Goal: Task Accomplishment & Management: Use online tool/utility

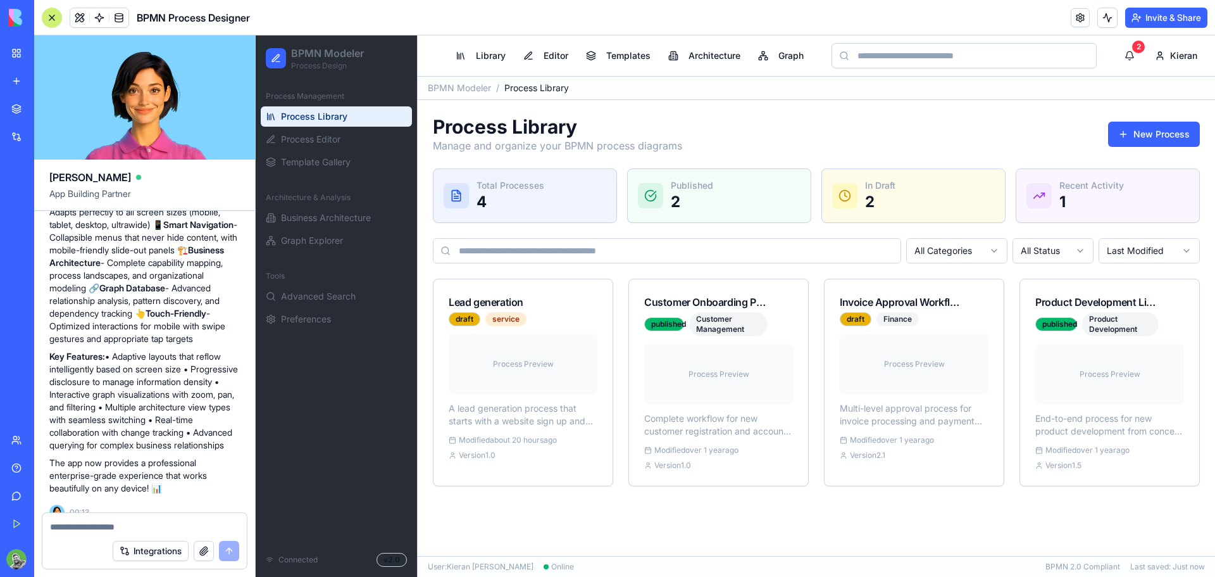
scroll to position [1023, 0]
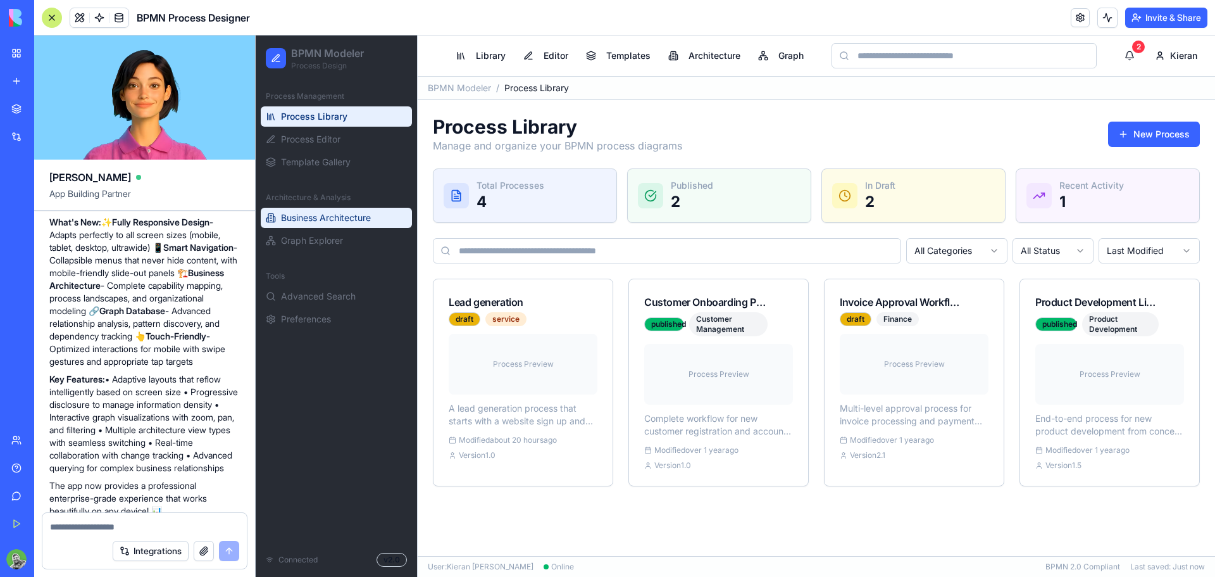
click at [323, 218] on span "Business Architecture" at bounding box center [326, 217] width 90 height 13
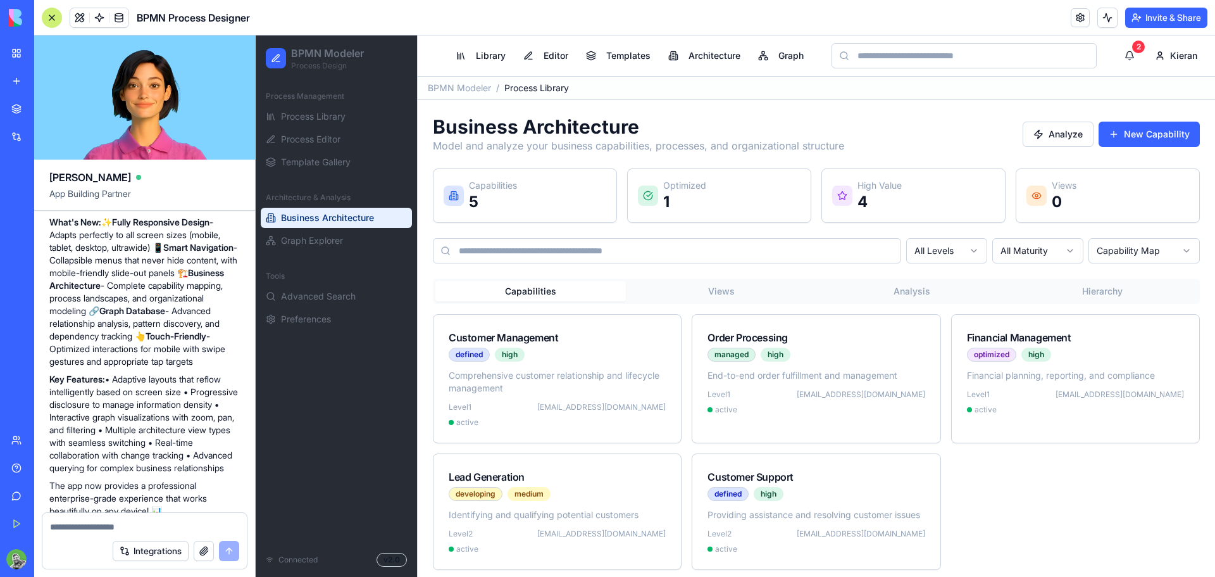
click at [729, 304] on div "Capabilities Views Analysis Hierarchy Customer Management defined high Comprehe…" at bounding box center [816, 423] width 767 height 291
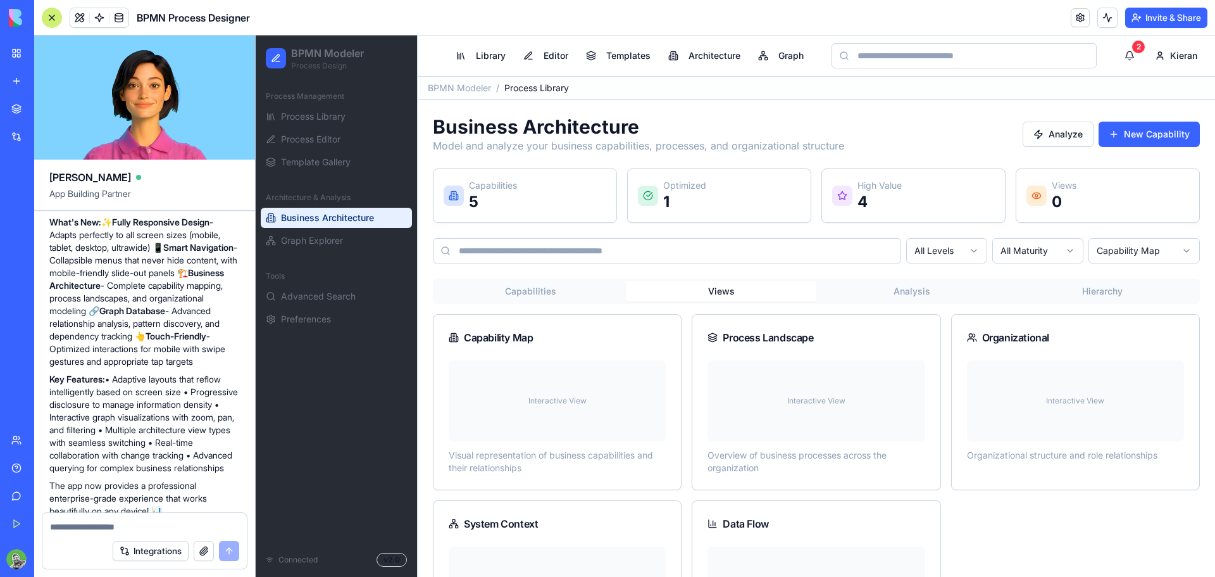
click at [706, 284] on button "Views" at bounding box center [721, 291] width 191 height 20
click at [922, 294] on button "Analysis" at bounding box center [911, 291] width 191 height 20
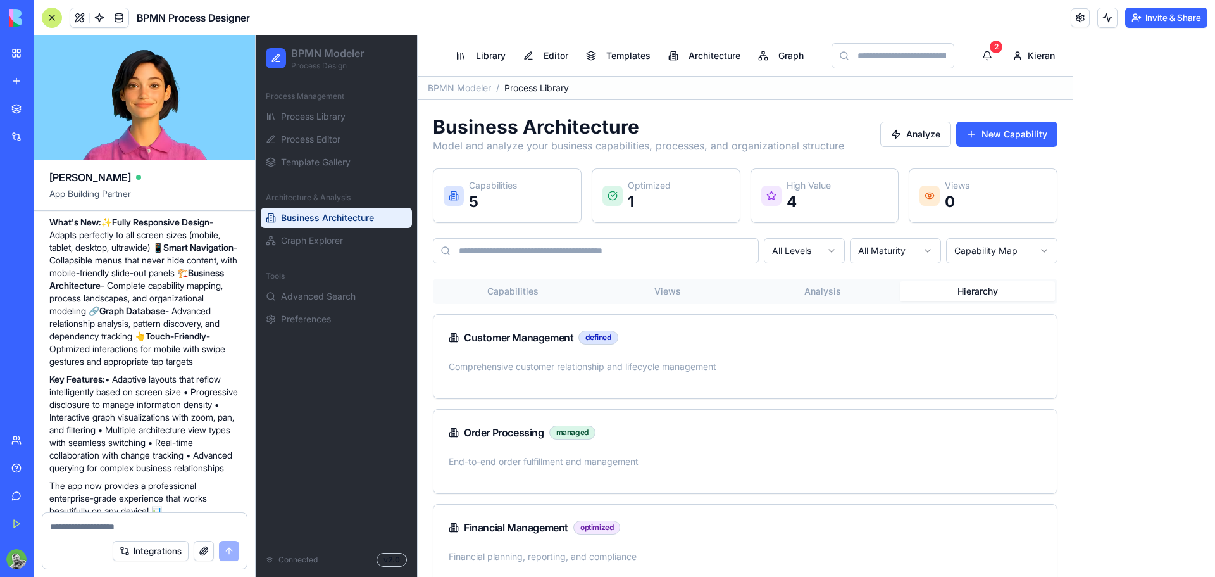
click at [1031, 290] on button "Hierarchy" at bounding box center [977, 291] width 155 height 20
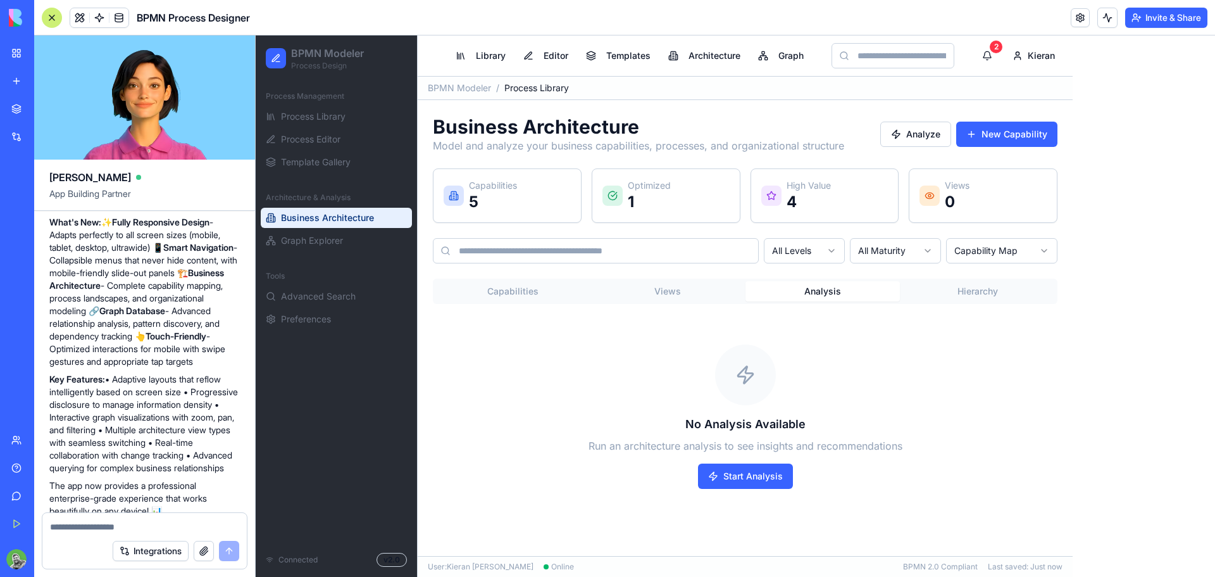
click at [855, 293] on button "Analysis" at bounding box center [823, 291] width 155 height 20
click at [762, 475] on button "Start Analysis" at bounding box center [745, 475] width 95 height 25
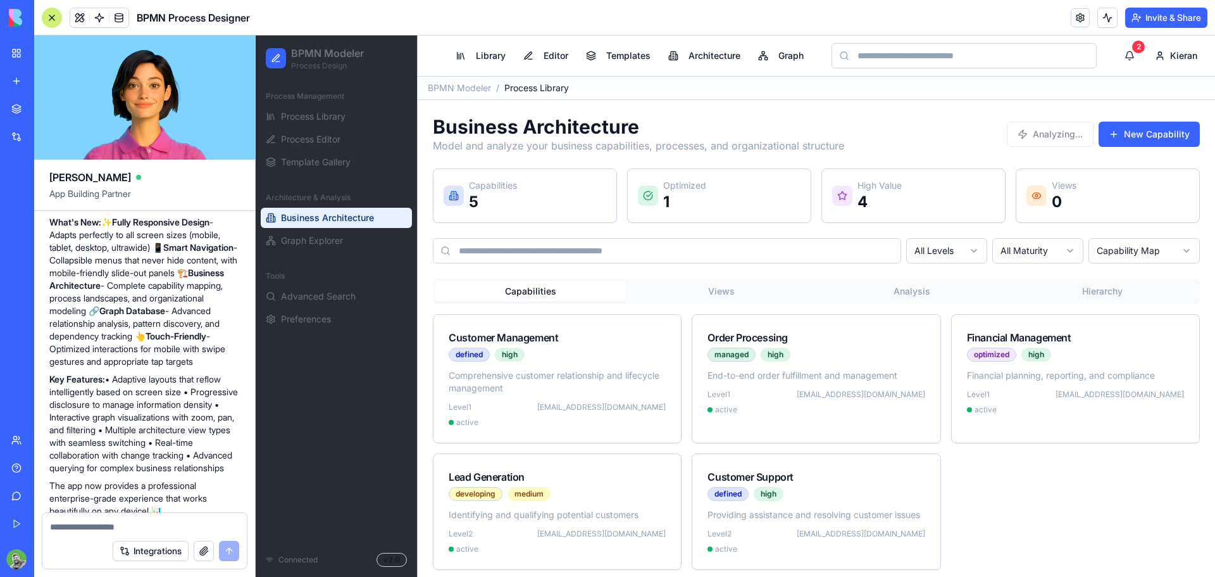
click at [543, 292] on button "Capabilities" at bounding box center [530, 291] width 191 height 20
click at [778, 54] on button "Graph" at bounding box center [781, 55] width 61 height 23
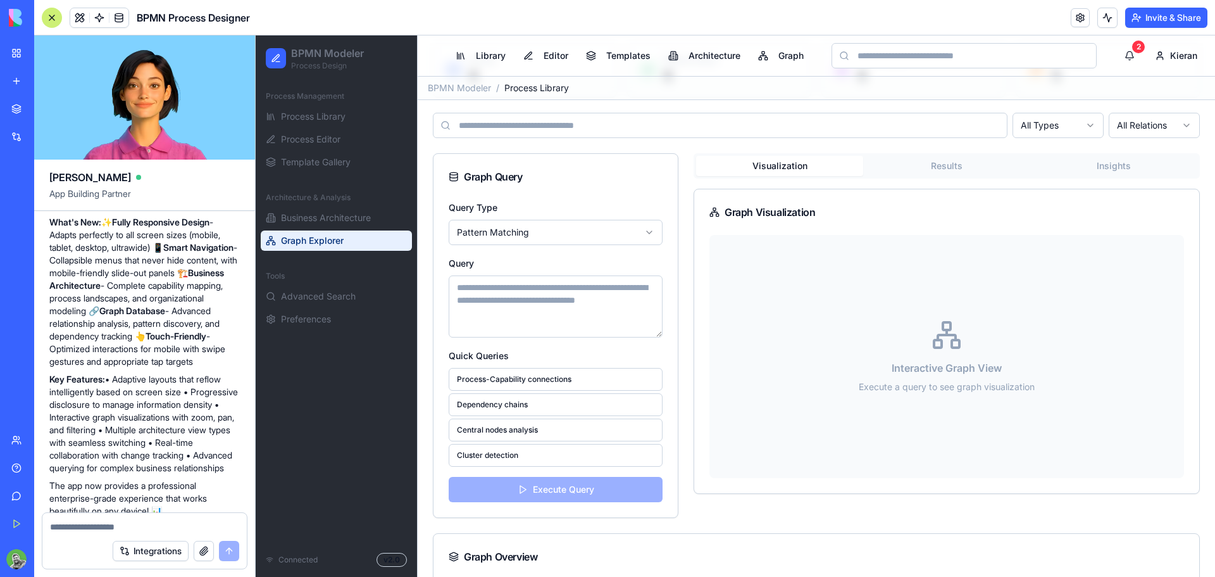
scroll to position [127, 0]
click at [564, 374] on button "Process-Capability connections" at bounding box center [556, 377] width 214 height 23
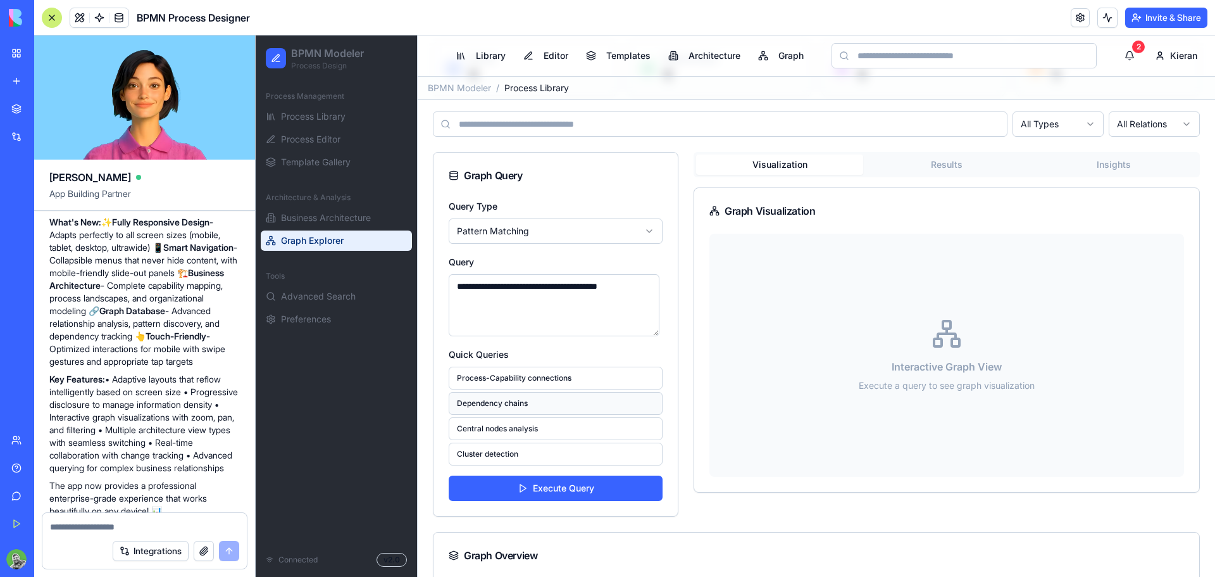
click at [544, 401] on button "Dependency chains" at bounding box center [556, 403] width 214 height 23
click at [555, 377] on button "Process-Capability connections" at bounding box center [556, 377] width 214 height 23
click at [593, 285] on textarea "**********" at bounding box center [554, 305] width 211 height 62
type textarea "**********"
click at [569, 485] on button "Execute Query" at bounding box center [556, 487] width 214 height 25
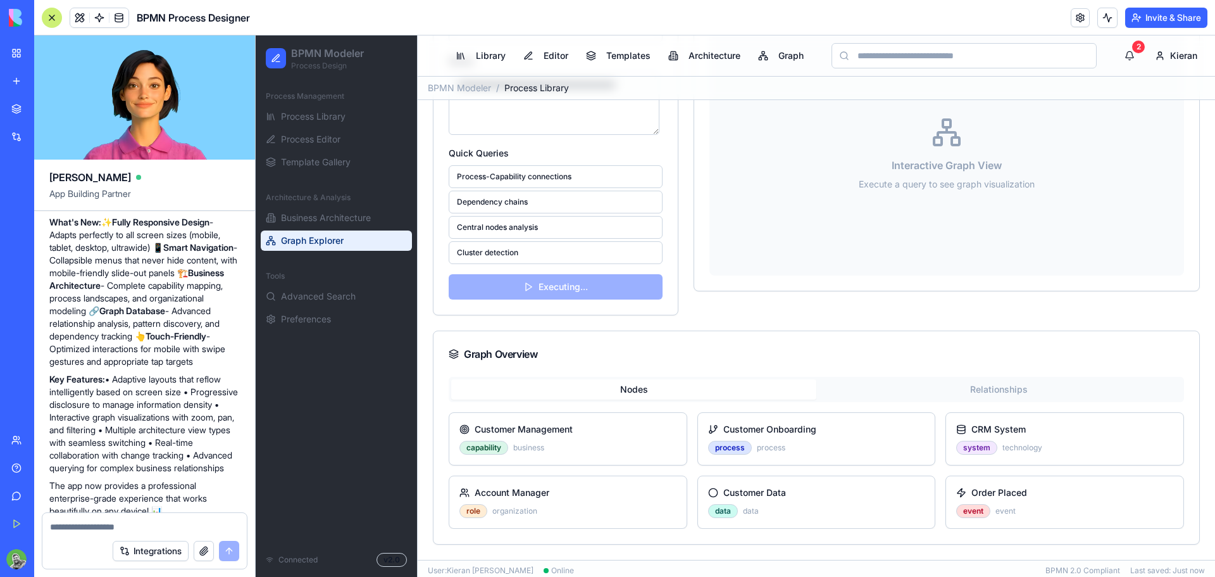
scroll to position [332, 0]
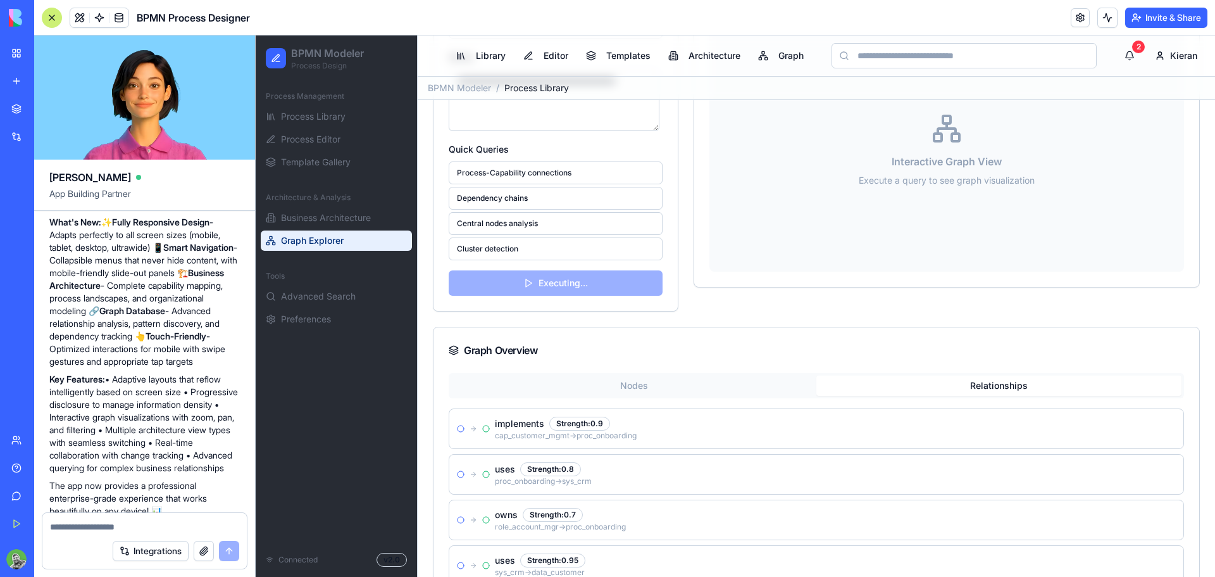
click at [898, 378] on button "Relationships" at bounding box center [998, 385] width 365 height 20
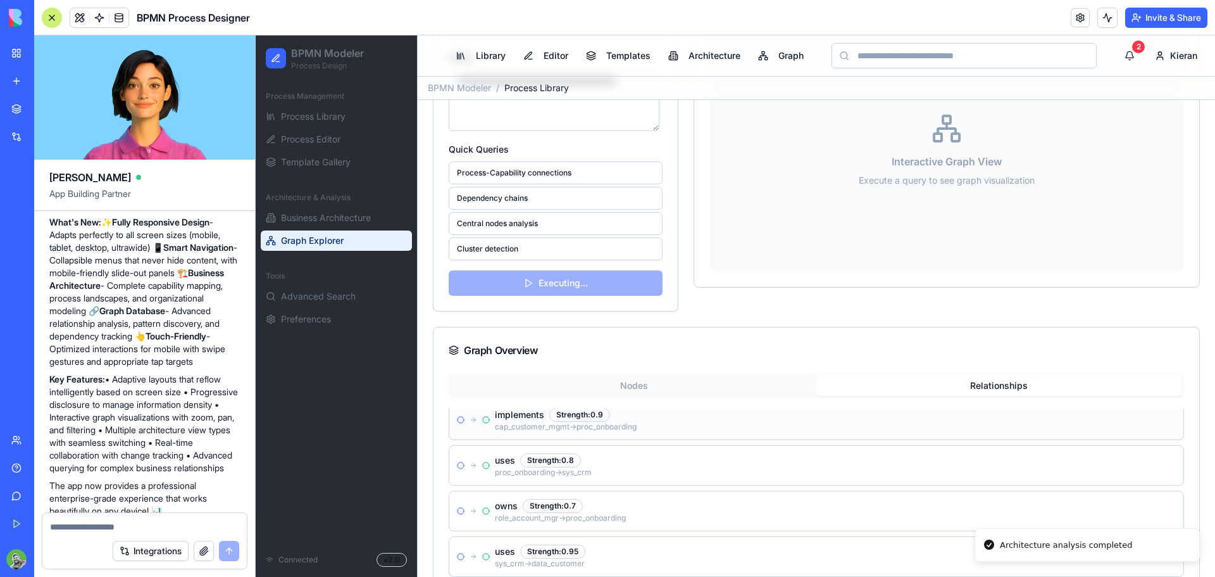
scroll to position [0, 0]
click at [645, 384] on button "Nodes" at bounding box center [633, 385] width 365 height 20
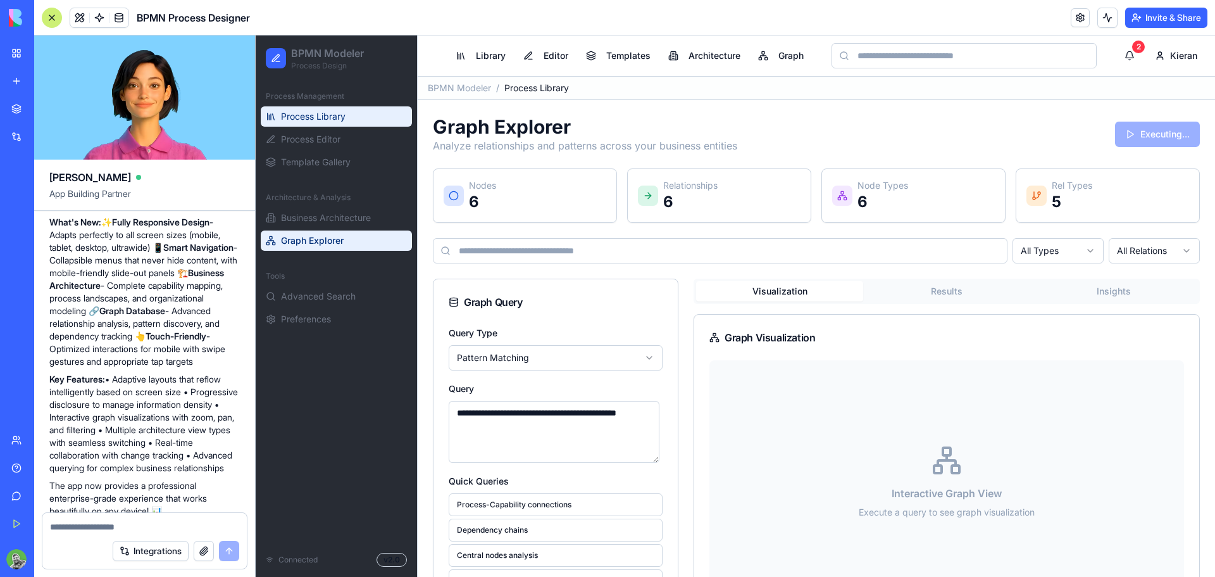
click at [322, 120] on span "Process Library" at bounding box center [313, 116] width 65 height 13
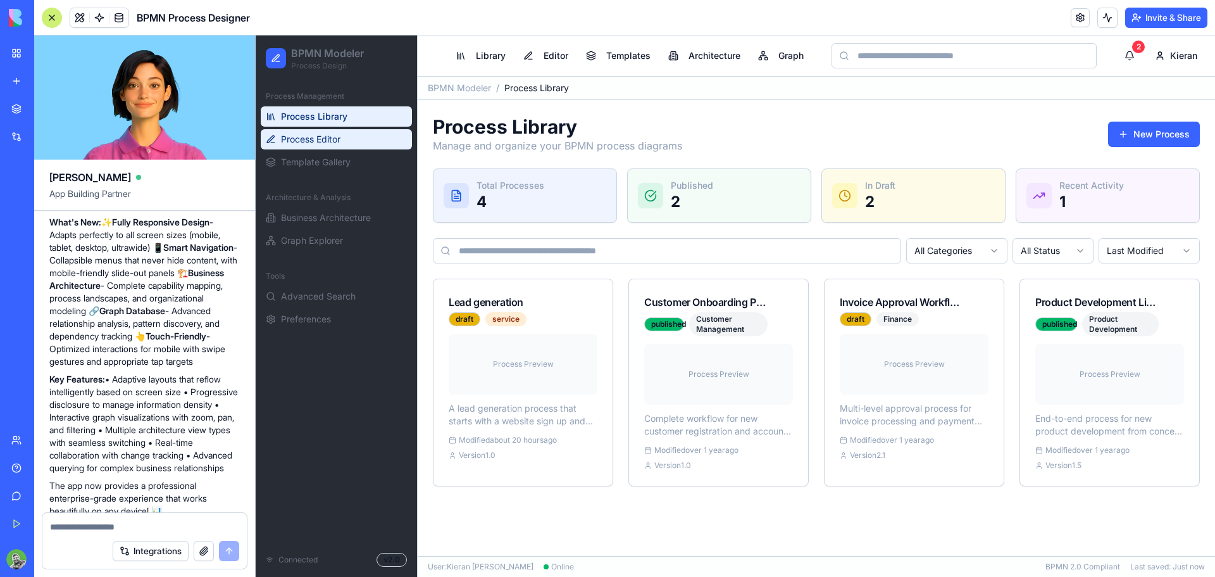
click at [323, 137] on span "Process Editor" at bounding box center [310, 139] width 59 height 13
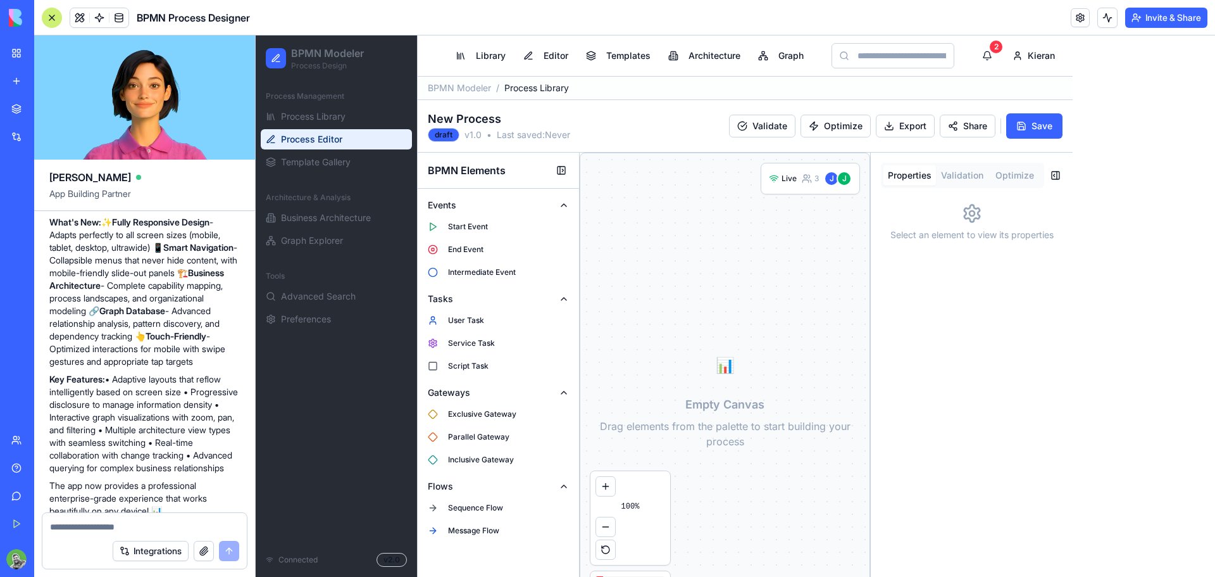
drag, startPoint x: 492, startPoint y: 228, endPoint x: 699, endPoint y: 285, distance: 214.8
click at [699, 285] on div "BPMN Elements Events Start Event End Event Intermediate Event Tasks User Task S…" at bounding box center [745, 397] width 655 height 489
click at [472, 228] on span "Start Event" at bounding box center [468, 227] width 40 height 10
click at [478, 249] on span "End Event" at bounding box center [465, 249] width 35 height 10
drag, startPoint x: 665, startPoint y: 239, endPoint x: 676, endPoint y: 289, distance: 51.8
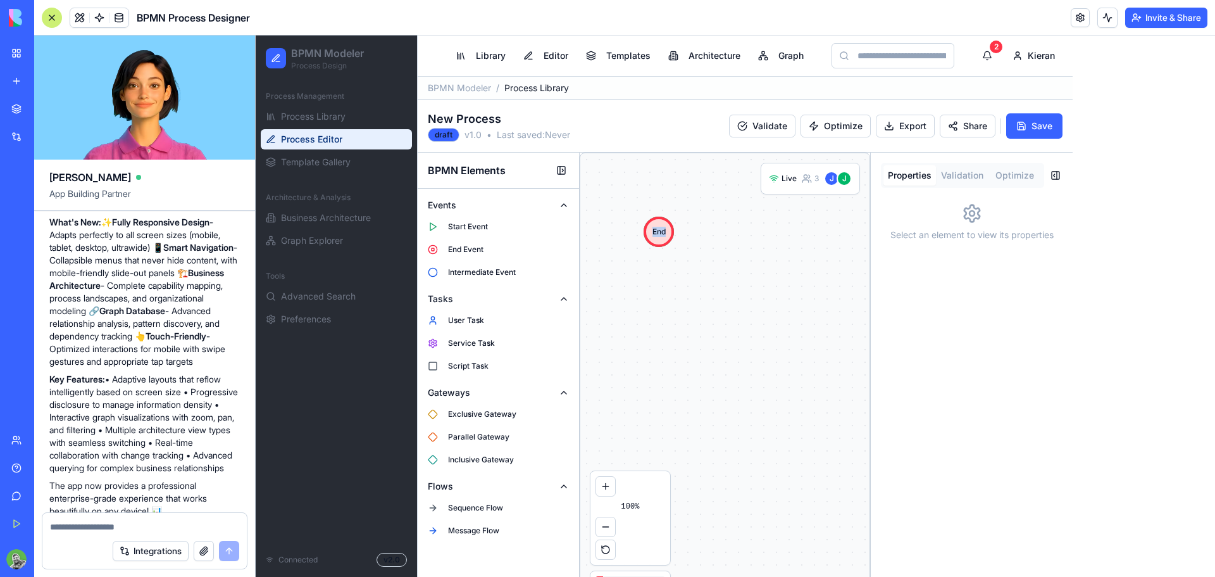
click at [692, 295] on div "Start End" at bounding box center [724, 396] width 289 height 487
click at [632, 272] on div "Start End" at bounding box center [724, 396] width 289 height 487
drag, startPoint x: 459, startPoint y: 225, endPoint x: 466, endPoint y: 224, distance: 7.6
click at [459, 225] on span "Start Event" at bounding box center [468, 227] width 40 height 10
drag, startPoint x: 656, startPoint y: 229, endPoint x: 689, endPoint y: 292, distance: 71.3
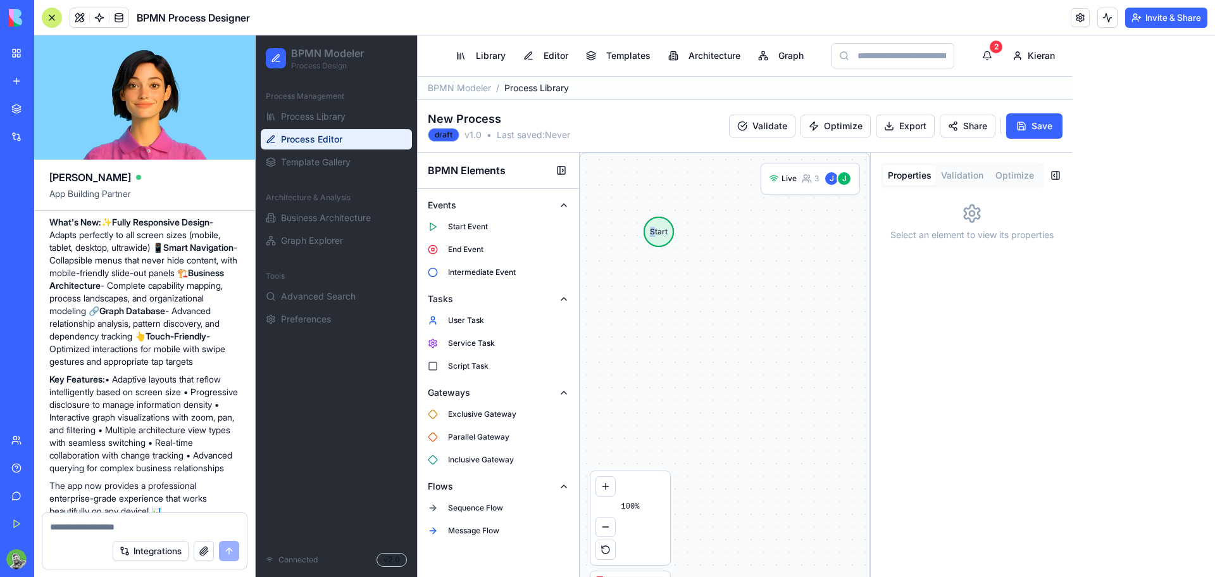
click at [689, 292] on div "Start End Start" at bounding box center [724, 396] width 289 height 487
click at [672, 262] on div "Start End Start" at bounding box center [724, 396] width 289 height 487
drag, startPoint x: 668, startPoint y: 246, endPoint x: 722, endPoint y: 380, distance: 144.3
click at [722, 380] on div "Start End Start" at bounding box center [724, 396] width 289 height 487
drag, startPoint x: 731, startPoint y: 379, endPoint x: 765, endPoint y: 310, distance: 77.6
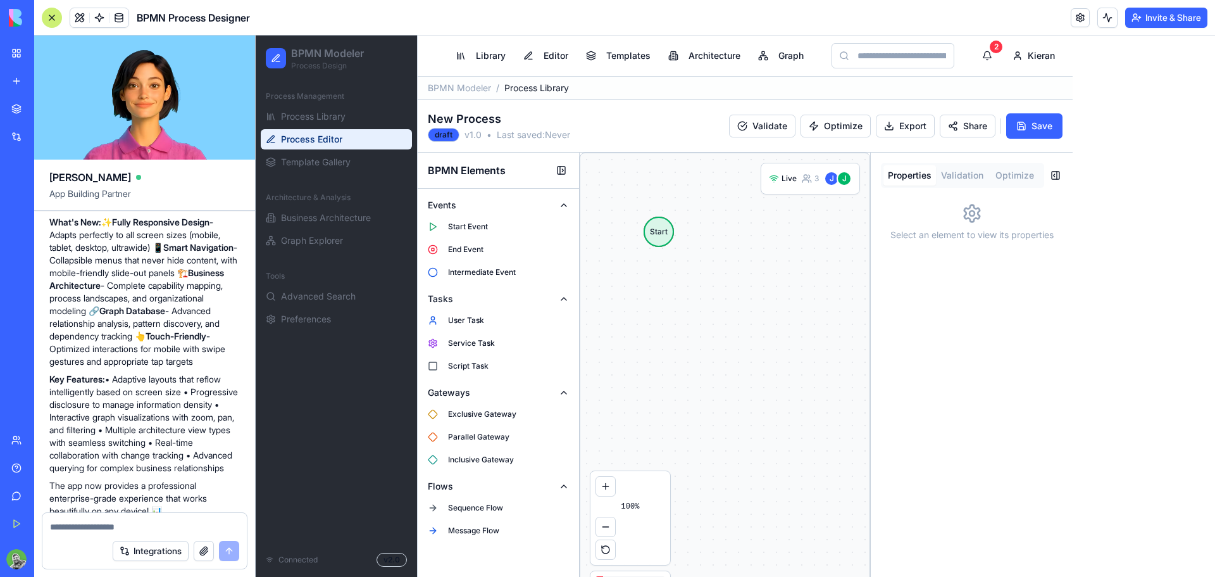
click at [762, 311] on div "Start End Start" at bounding box center [724, 396] width 289 height 487
click at [798, 303] on div "Start End Start" at bounding box center [724, 396] width 289 height 487
click at [989, 171] on button "Validation" at bounding box center [962, 175] width 53 height 20
click at [1041, 170] on button "Optimize" at bounding box center [1015, 175] width 53 height 20
click at [936, 177] on button "Properties" at bounding box center [910, 175] width 53 height 20
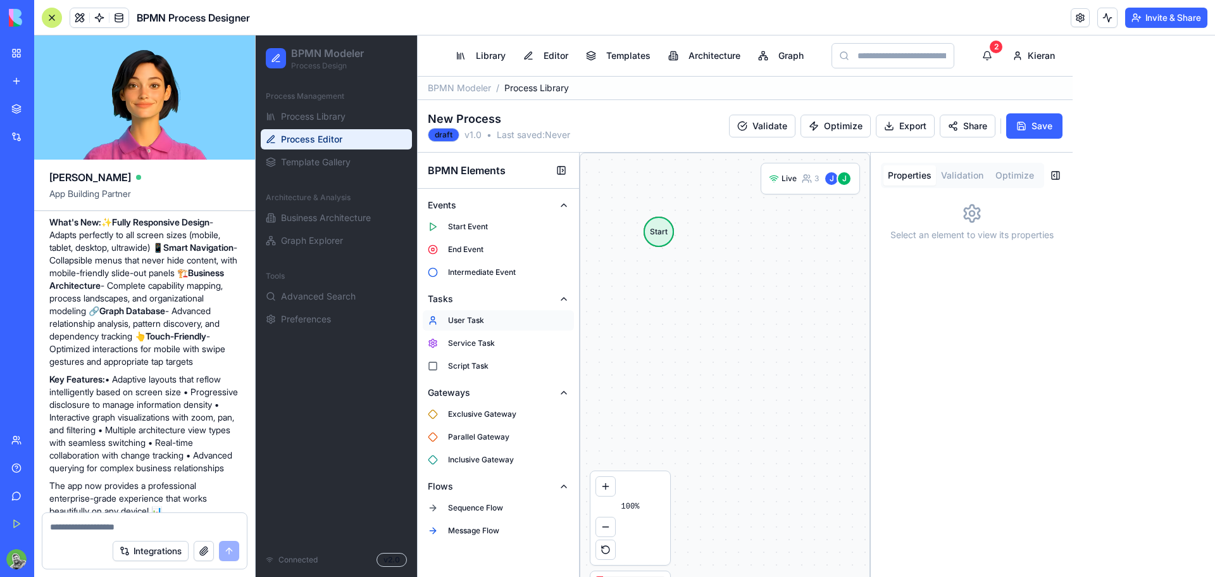
click at [480, 325] on button "User Task" at bounding box center [498, 320] width 151 height 20
drag, startPoint x: 699, startPoint y: 247, endPoint x: 744, endPoint y: 286, distance: 59.2
click at [744, 286] on div "Start End Start New userTask" at bounding box center [724, 396] width 289 height 487
click at [728, 253] on div "Start End Start New userTask" at bounding box center [724, 396] width 289 height 487
click at [559, 172] on button at bounding box center [561, 170] width 15 height 15
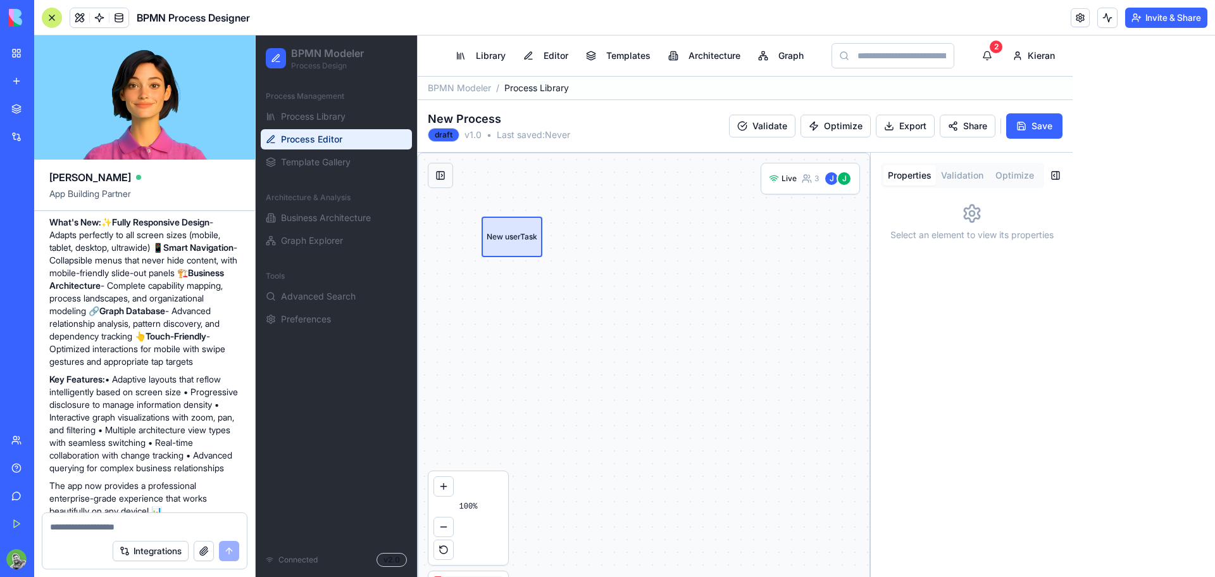
click at [441, 177] on button at bounding box center [440, 175] width 25 height 25
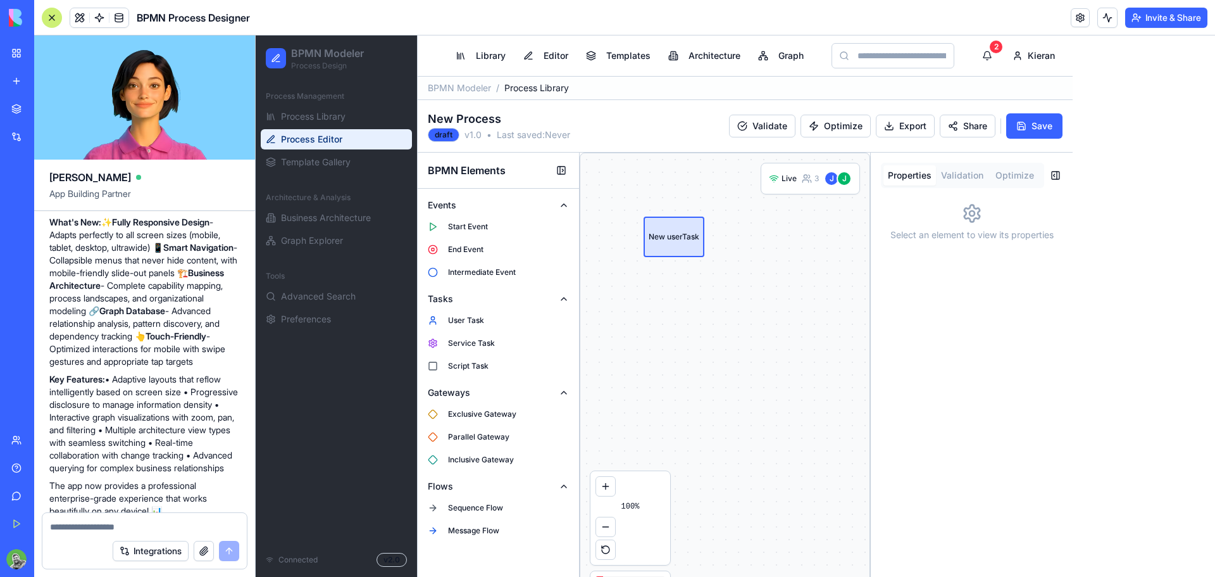
click at [742, 370] on div "Start End Start New userTask" at bounding box center [724, 396] width 289 height 487
drag, startPoint x: 677, startPoint y: 246, endPoint x: 684, endPoint y: 285, distance: 39.7
click at [684, 285] on div "Start End Start New userTask" at bounding box center [724, 396] width 289 height 487
click at [476, 453] on button "Inclusive Gateway" at bounding box center [498, 459] width 151 height 20
click at [479, 433] on span "Parallel Gateway" at bounding box center [478, 437] width 61 height 10
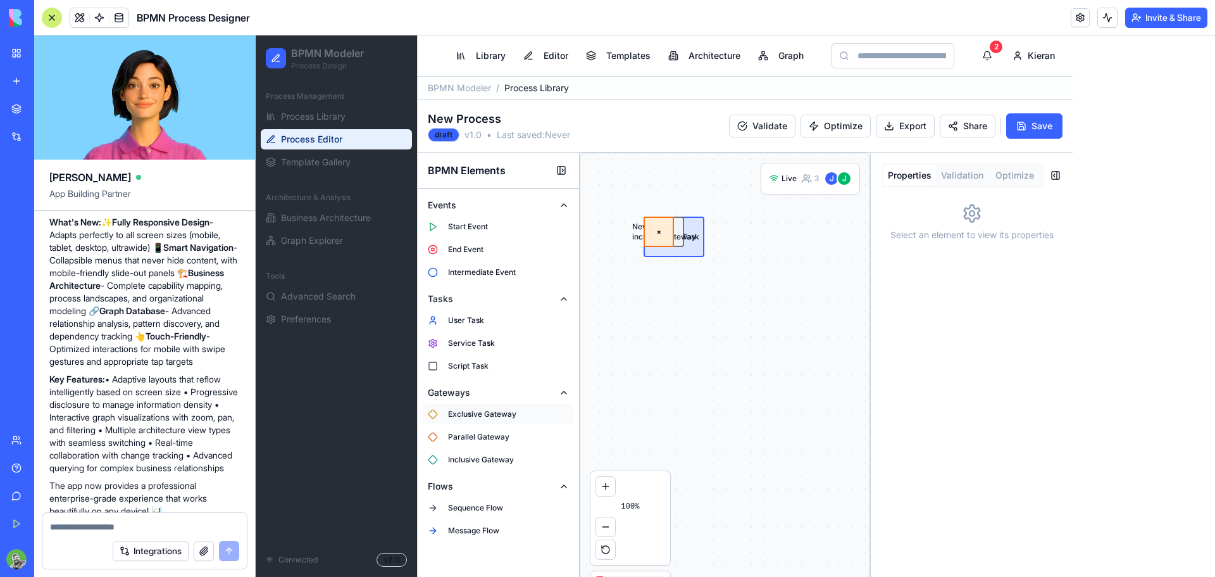
click at [483, 411] on span "Exclusive Gateway" at bounding box center [482, 414] width 68 height 10
drag, startPoint x: 656, startPoint y: 216, endPoint x: 713, endPoint y: 259, distance: 71.0
click at [713, 259] on div "Start End Start New userTask New inclusiveGateway + X" at bounding box center [724, 396] width 289 height 487
click at [707, 270] on div "Start End Start New userTask New inclusiveGateway + X" at bounding box center [724, 396] width 289 height 487
click at [673, 243] on div "X" at bounding box center [659, 231] width 30 height 30
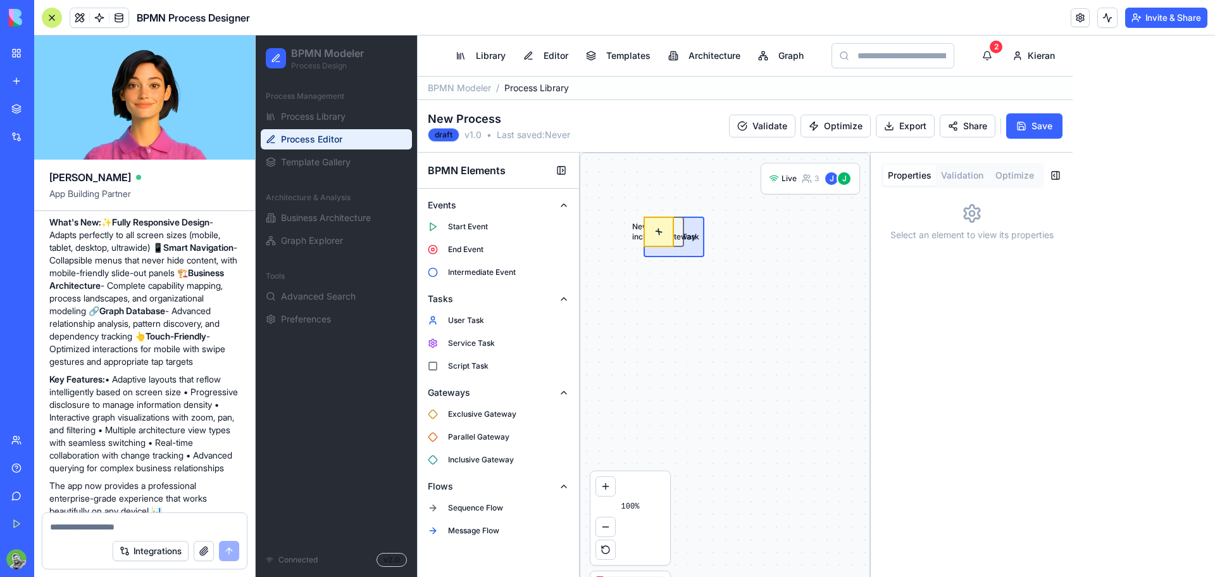
click at [673, 243] on div "X" at bounding box center [659, 231] width 30 height 30
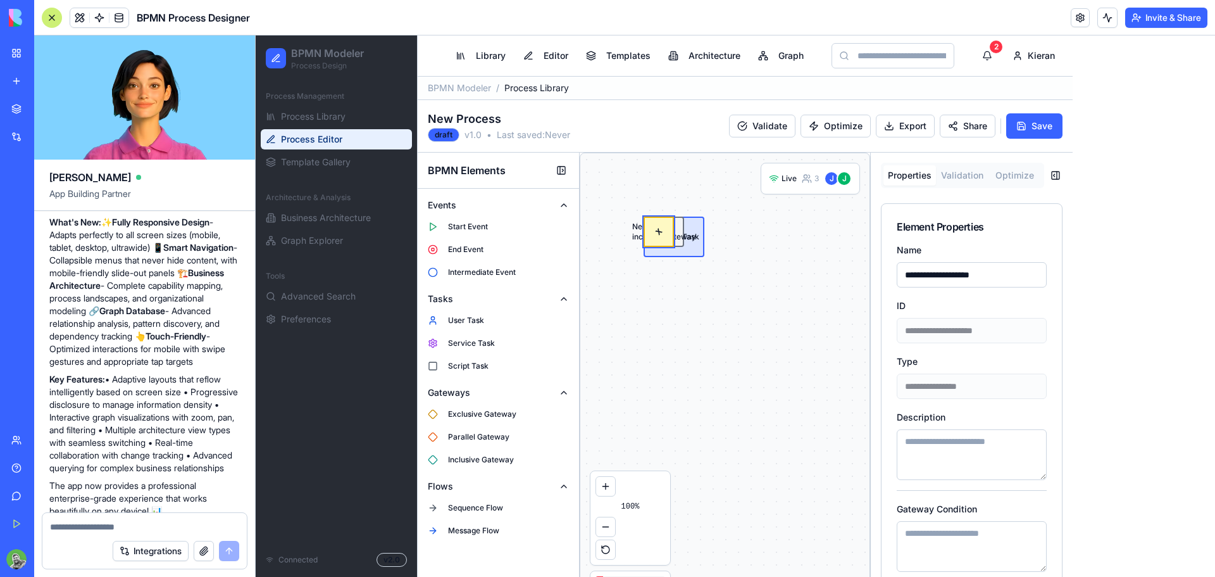
click at [763, 301] on div "Start End Start New userTask New inclusiveGateway + X" at bounding box center [724, 396] width 289 height 487
click at [685, 242] on div "New userTask" at bounding box center [674, 236] width 61 height 41
type input "**********"
type input "********"
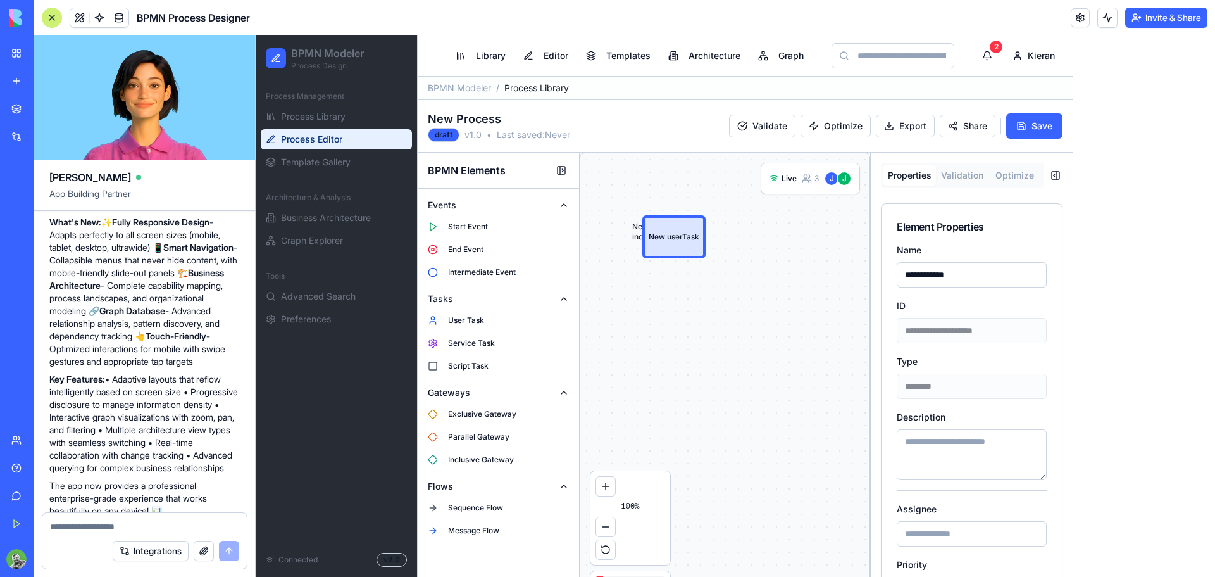
click at [344, 377] on div "Process Management Process Library Process Editor Template Gallery Architecture…" at bounding box center [336, 311] width 161 height 461
click at [123, 527] on textarea at bounding box center [144, 526] width 189 height 13
type textarea "**********"
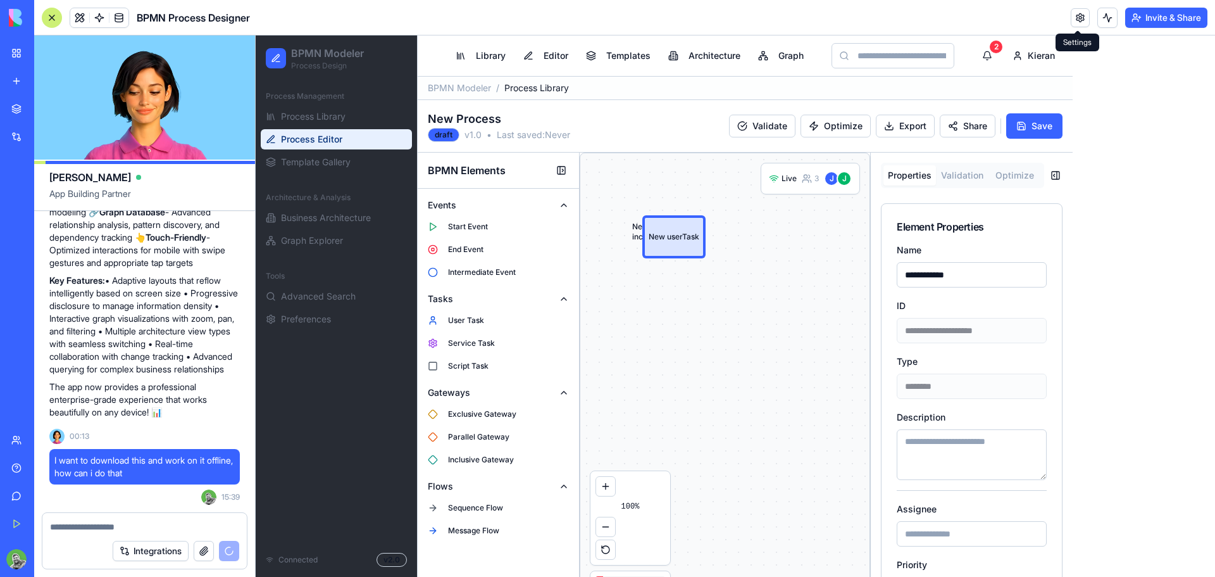
click at [1078, 20] on link at bounding box center [1080, 17] width 19 height 19
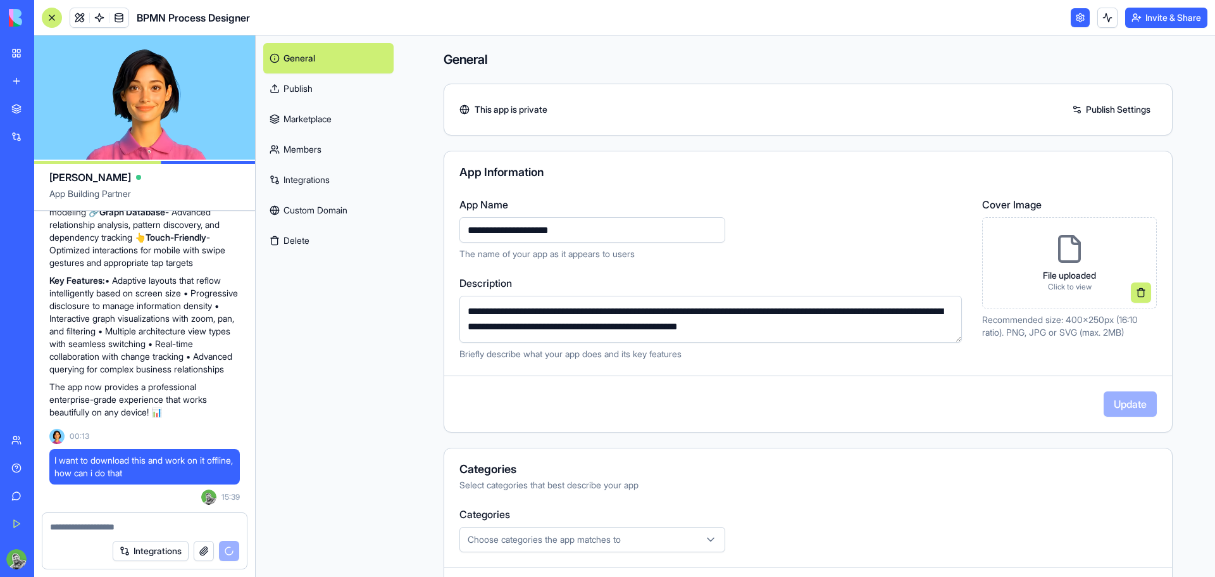
click at [1079, 16] on link at bounding box center [1080, 17] width 19 height 19
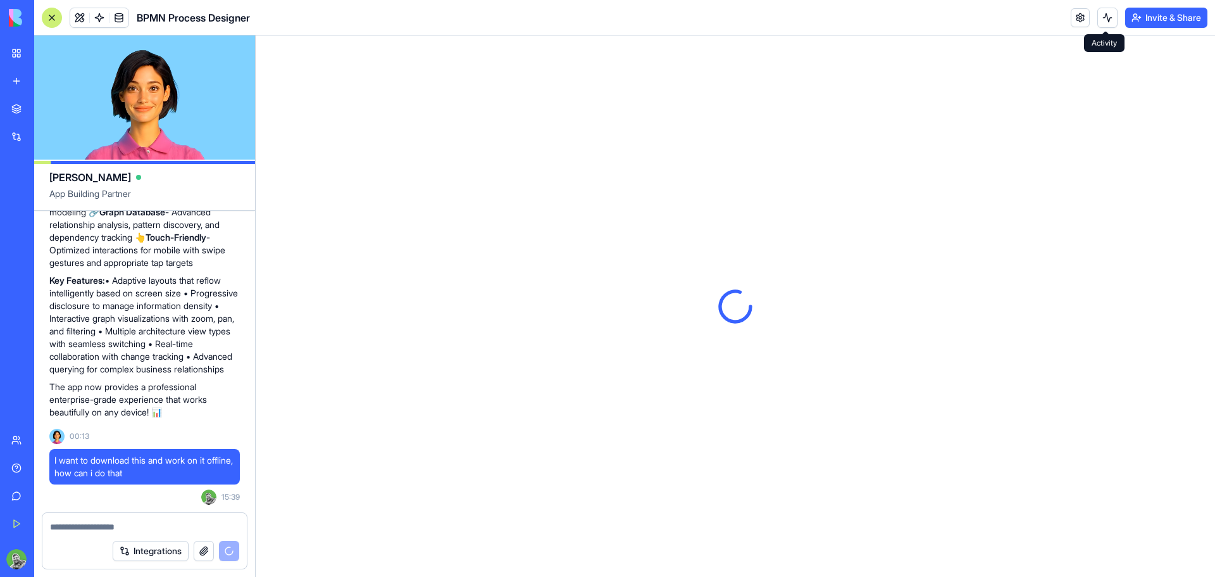
click at [1102, 18] on button at bounding box center [1108, 18] width 20 height 20
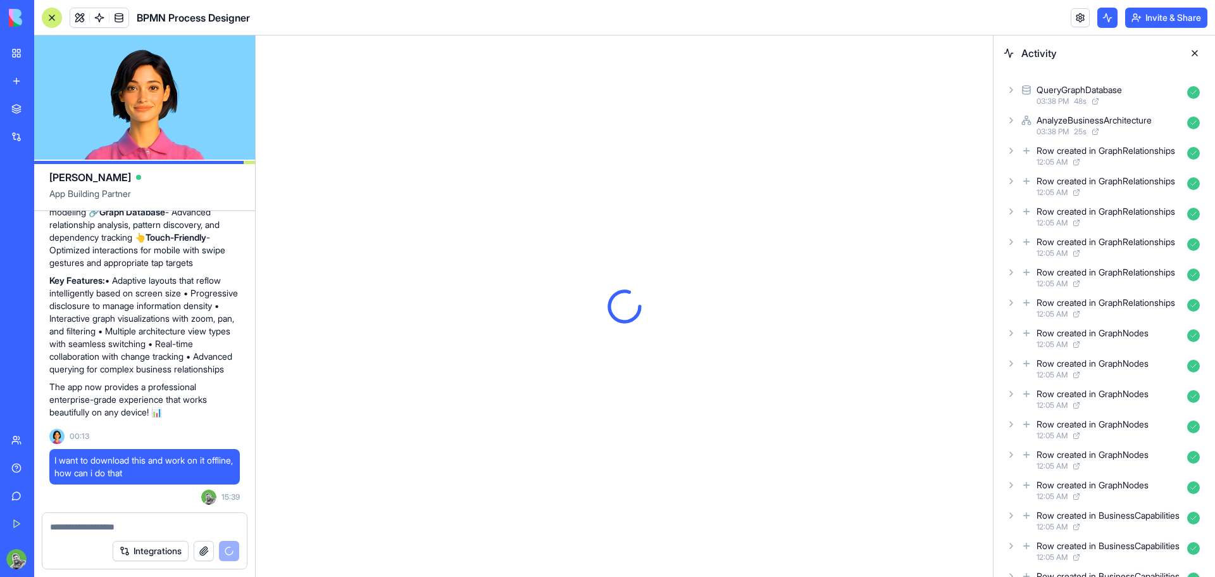
click at [1105, 18] on button at bounding box center [1108, 18] width 20 height 20
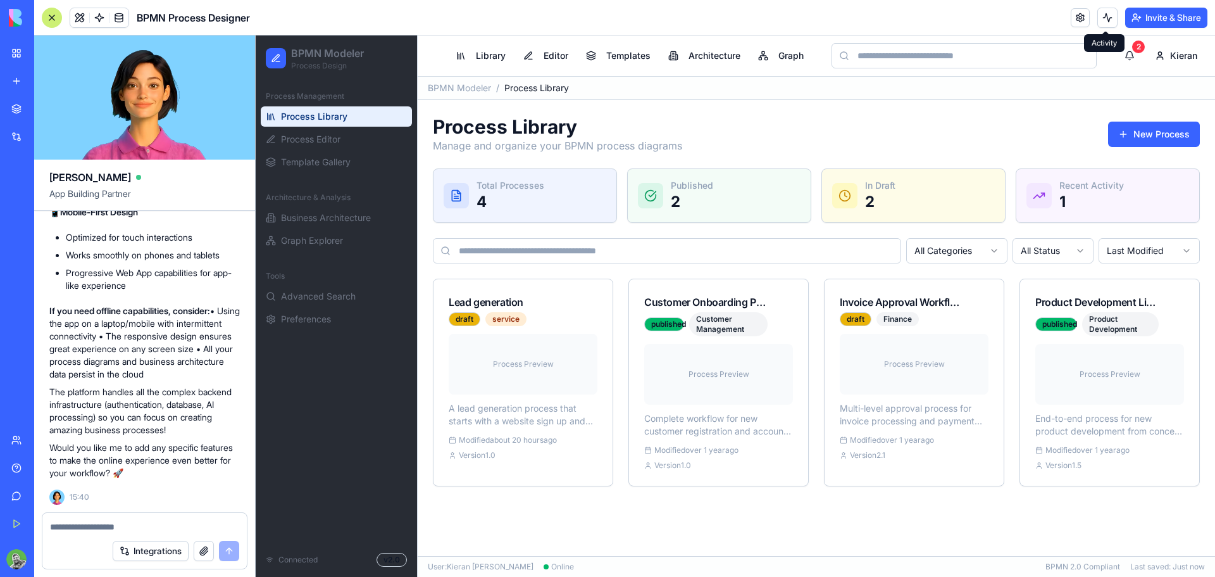
scroll to position [1691, 0]
click at [128, 523] on textarea at bounding box center [144, 526] width 189 height 13
type textarea "**********"
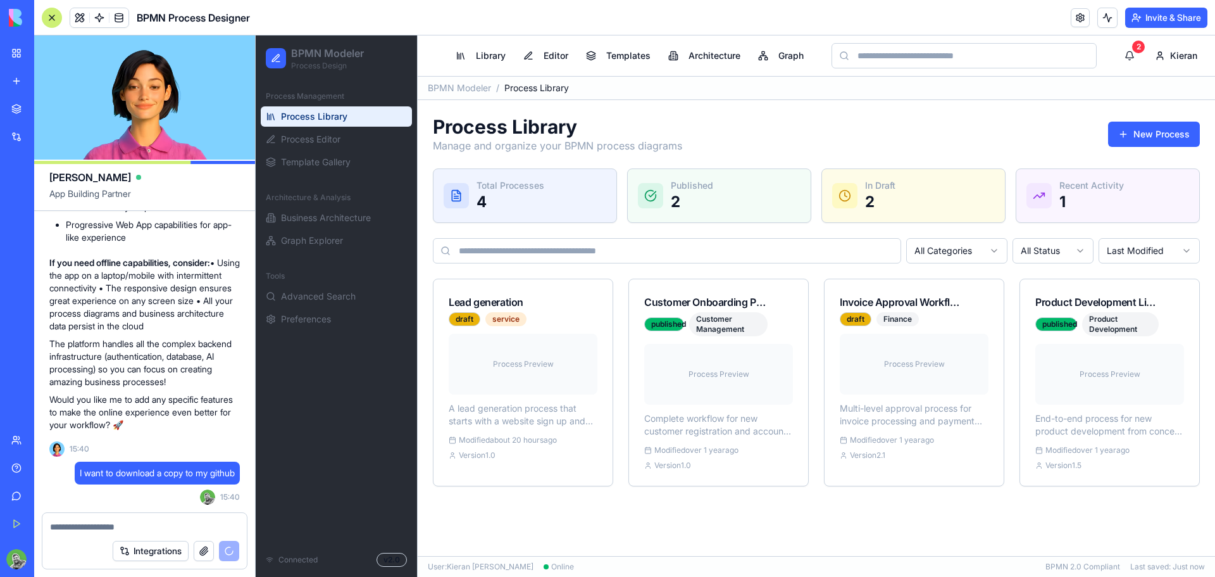
click at [425, 351] on div "Process Library Manage and organize your BPMN process diagrams New Process Tota…" at bounding box center [817, 300] width 798 height 401
click at [204, 552] on button "button" at bounding box center [204, 551] width 20 height 20
click at [141, 548] on button "Integrations" at bounding box center [151, 551] width 76 height 20
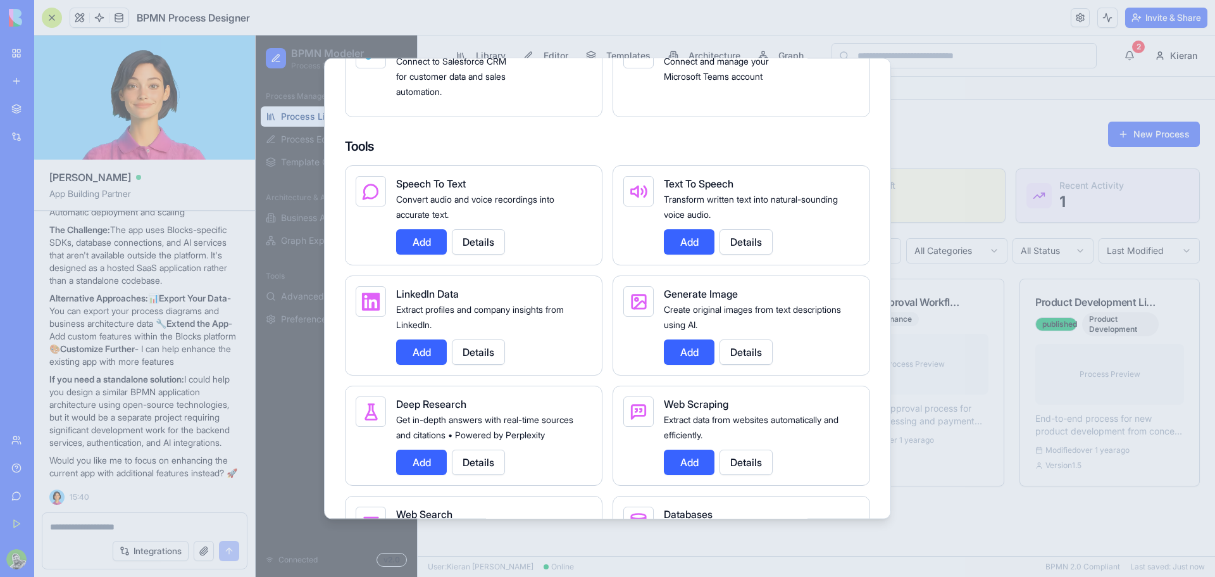
scroll to position [1582, 0]
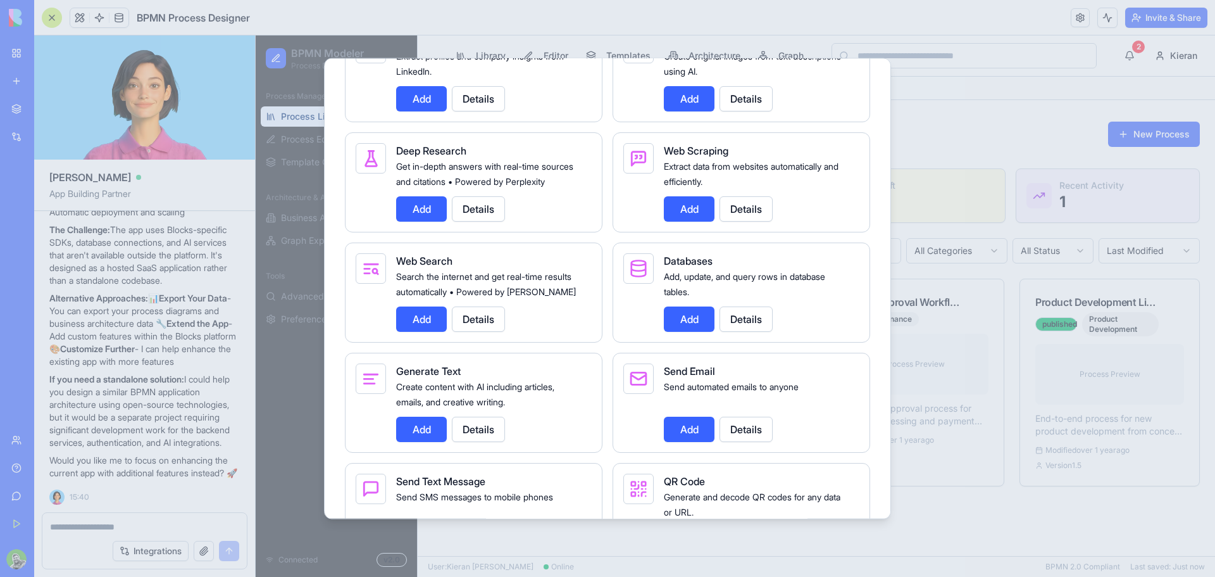
click at [303, 406] on div at bounding box center [607, 288] width 1215 height 577
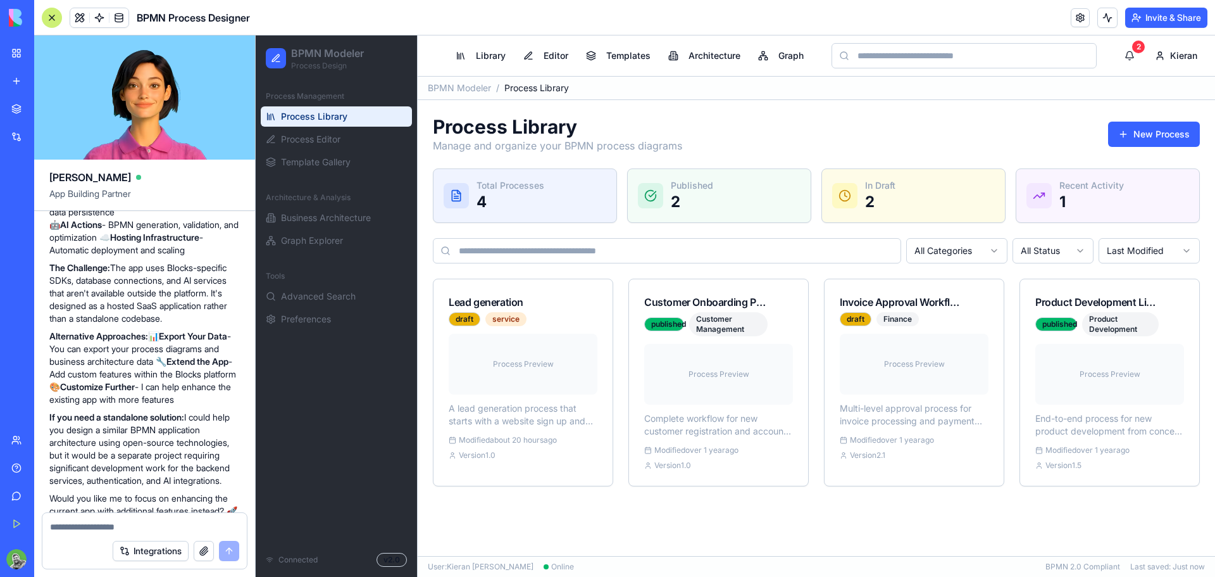
scroll to position [2180, 0]
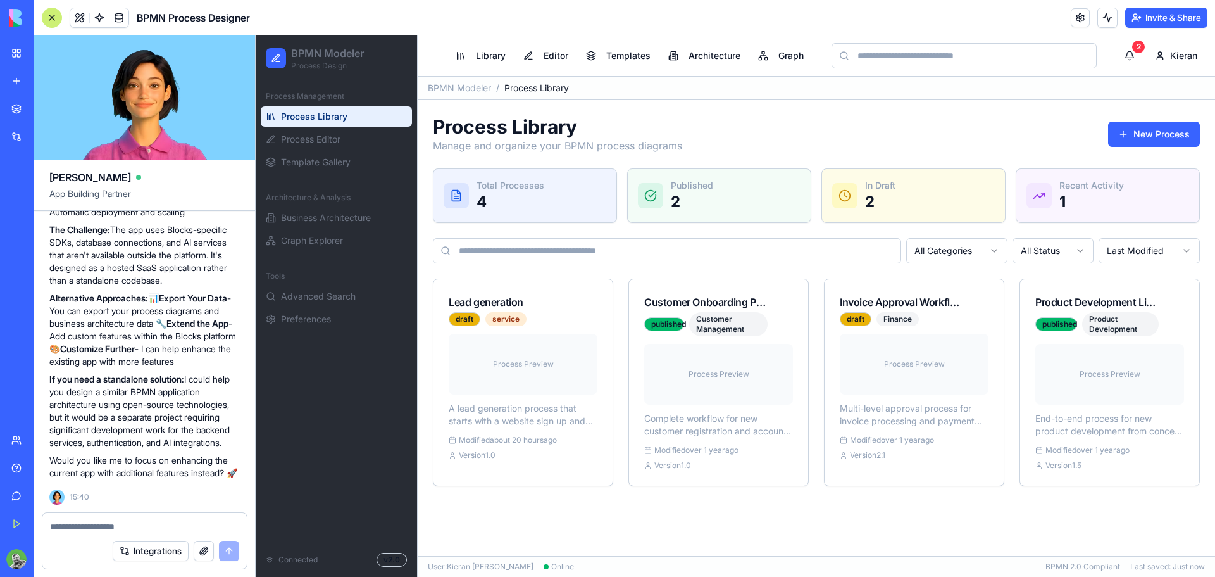
click at [103, 528] on textarea at bounding box center [144, 526] width 189 height 13
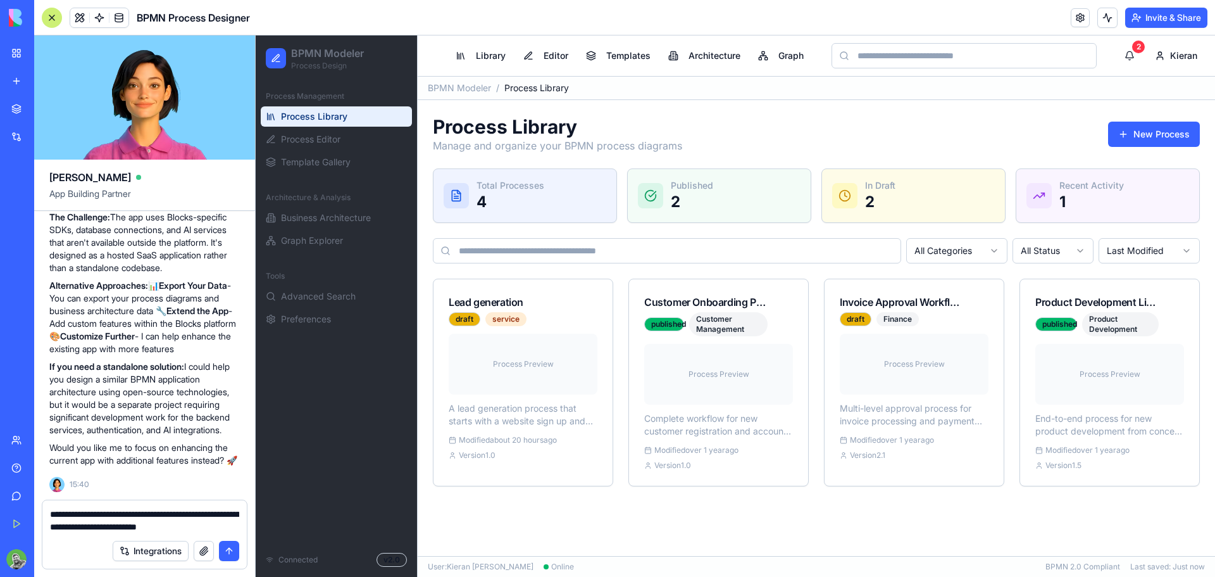
type textarea "**********"
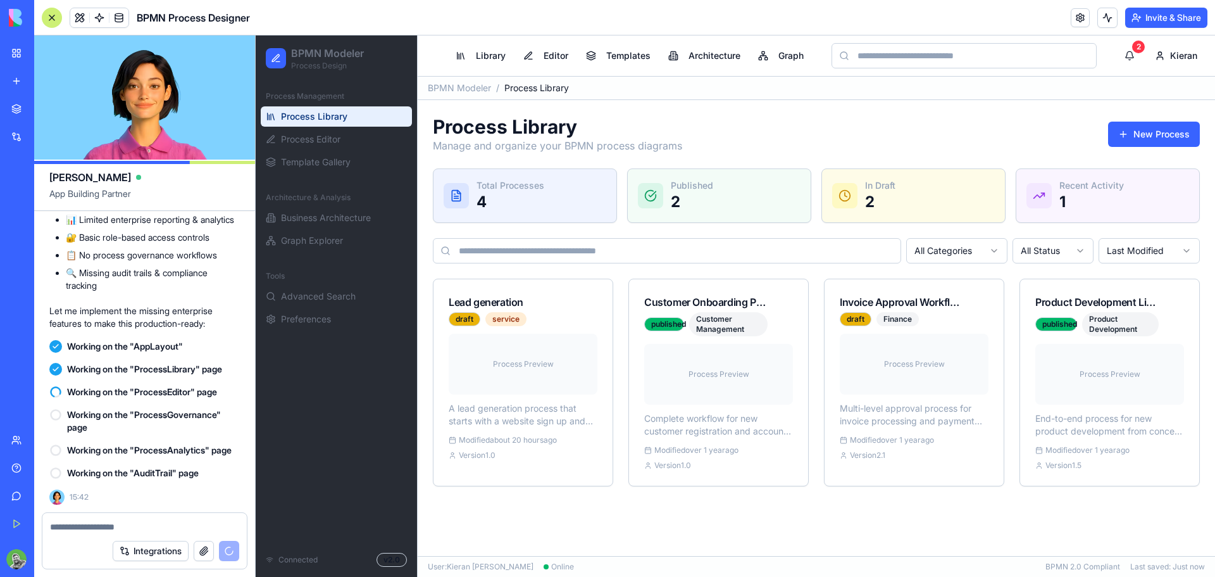
scroll to position [2993, 0]
